Goal: Navigation & Orientation: Go to known website

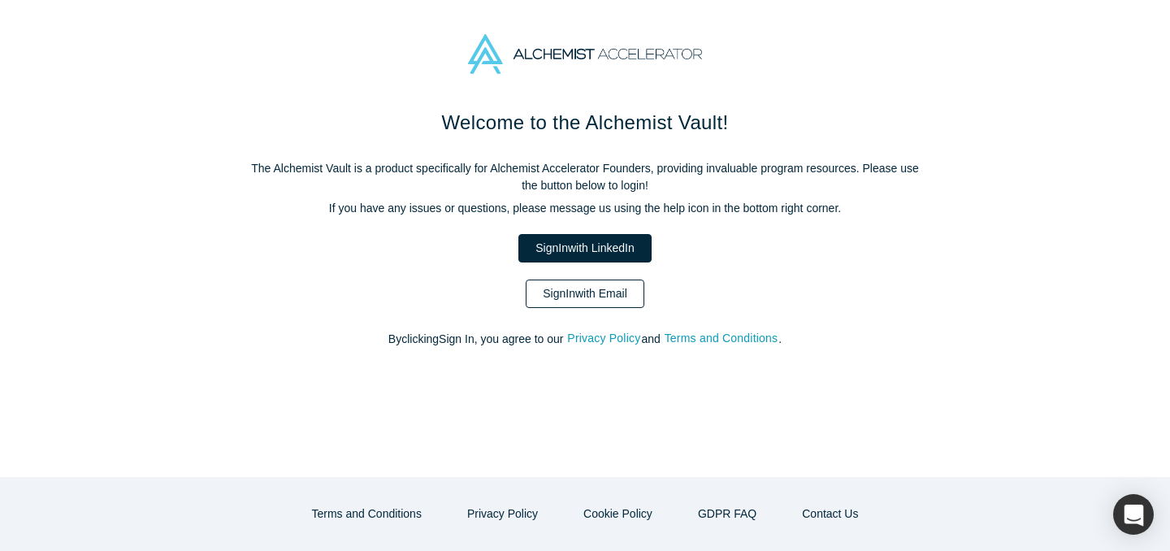
click at [623, 299] on link "Sign In with Email" at bounding box center [585, 293] width 119 height 28
click at [606, 298] on link "Sign In with Email" at bounding box center [585, 293] width 119 height 28
